Goal: Information Seeking & Learning: Find contact information

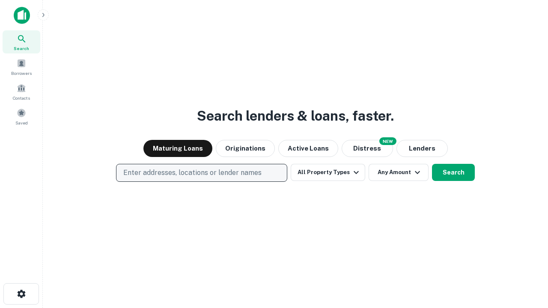
click at [201, 173] on p "Enter addresses, locations or lender names" at bounding box center [192, 173] width 138 height 10
type input "**********"
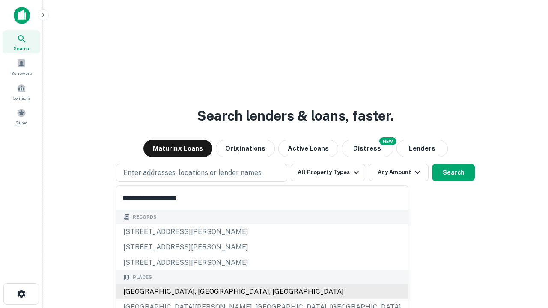
click at [205, 292] on div "[GEOGRAPHIC_DATA], [GEOGRAPHIC_DATA], [GEOGRAPHIC_DATA]" at bounding box center [262, 291] width 292 height 15
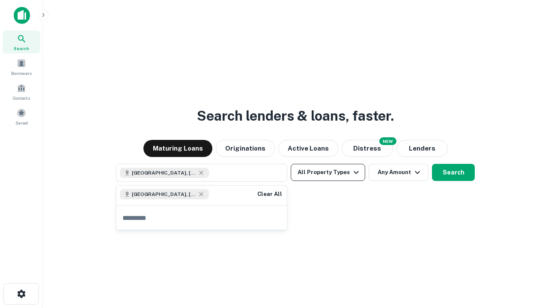
click at [328, 173] on button "All Property Types" at bounding box center [328, 172] width 74 height 17
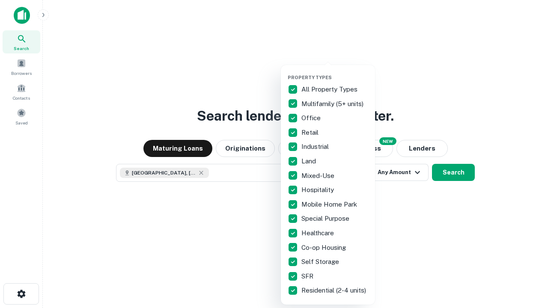
click at [335, 72] on button "button" at bounding box center [335, 72] width 94 height 0
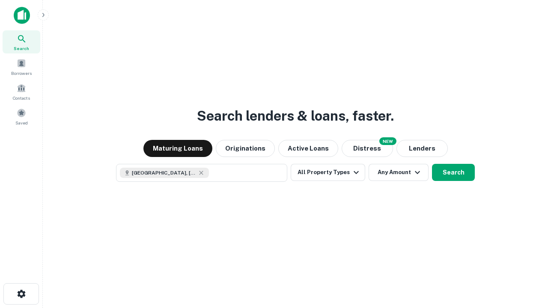
scroll to position [14, 0]
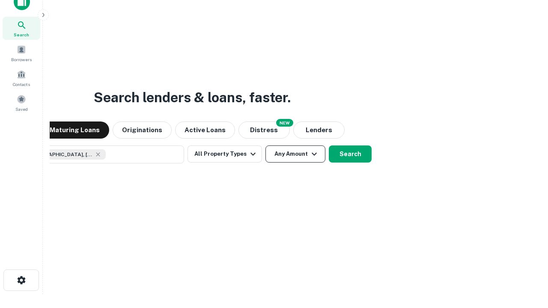
click at [265, 146] on button "Any Amount" at bounding box center [295, 154] width 60 height 17
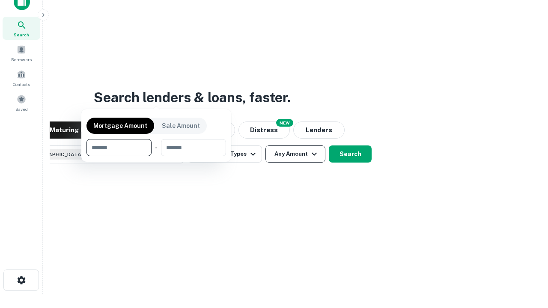
scroll to position [62, 242]
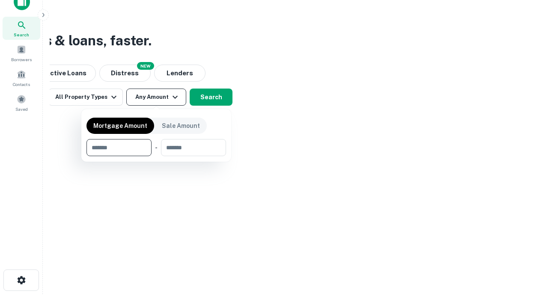
type input "*******"
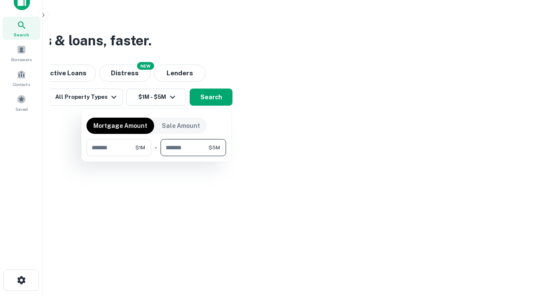
type input "*******"
click at [156, 156] on button "button" at bounding box center [156, 156] width 140 height 0
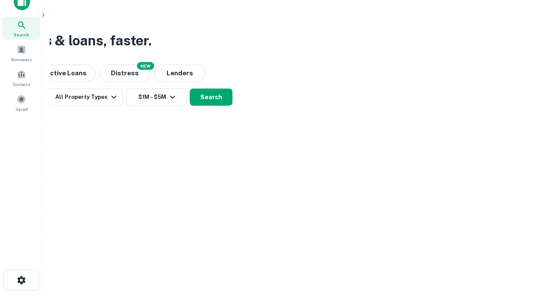
scroll to position [14, 0]
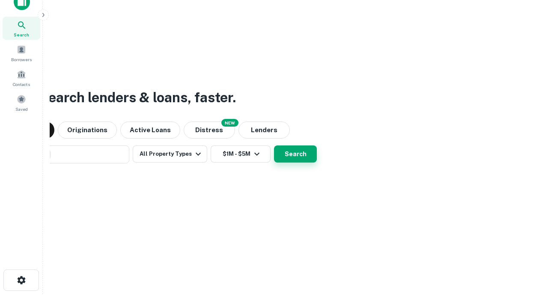
click at [274, 146] on button "Search" at bounding box center [295, 154] width 43 height 17
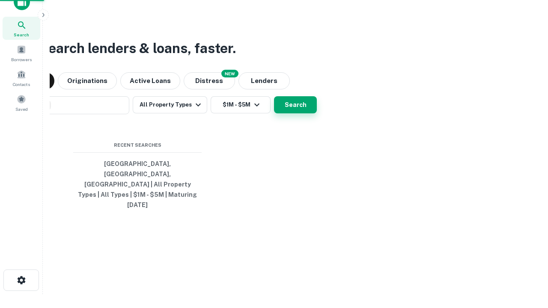
scroll to position [23, 242]
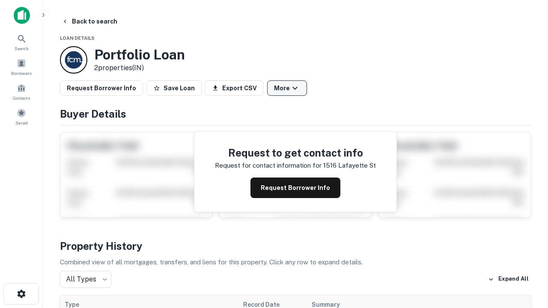
click at [287, 88] on button "More" at bounding box center [287, 87] width 40 height 15
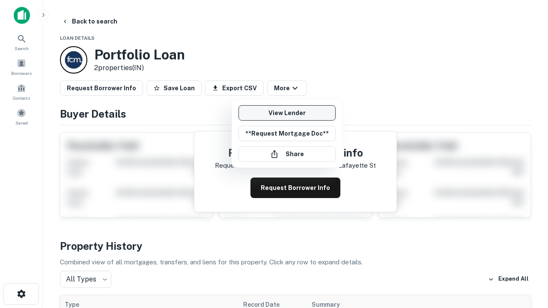
click at [287, 113] on link "View Lender" at bounding box center [286, 112] width 97 height 15
